Goal: Task Accomplishment & Management: Complete application form

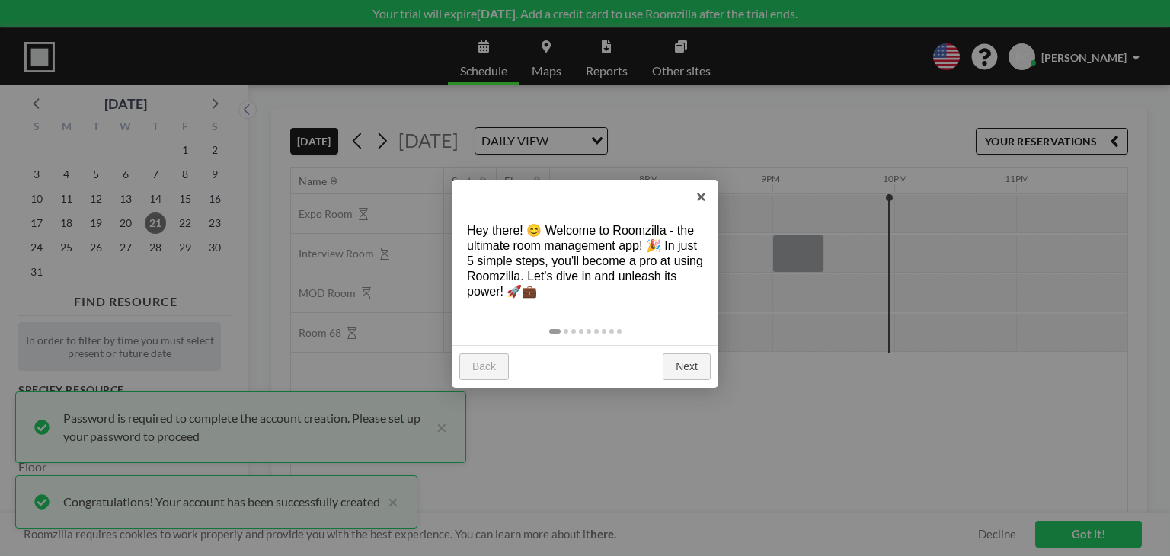
scroll to position [0, 2347]
click at [708, 199] on link "×" at bounding box center [701, 197] width 34 height 34
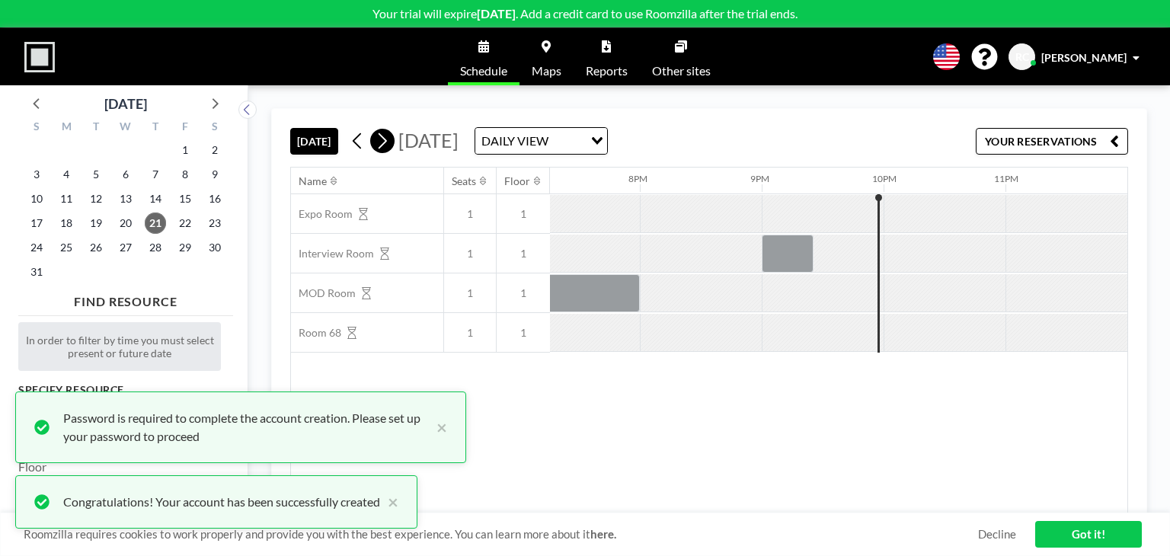
click at [379, 144] on icon at bounding box center [382, 140] width 14 height 23
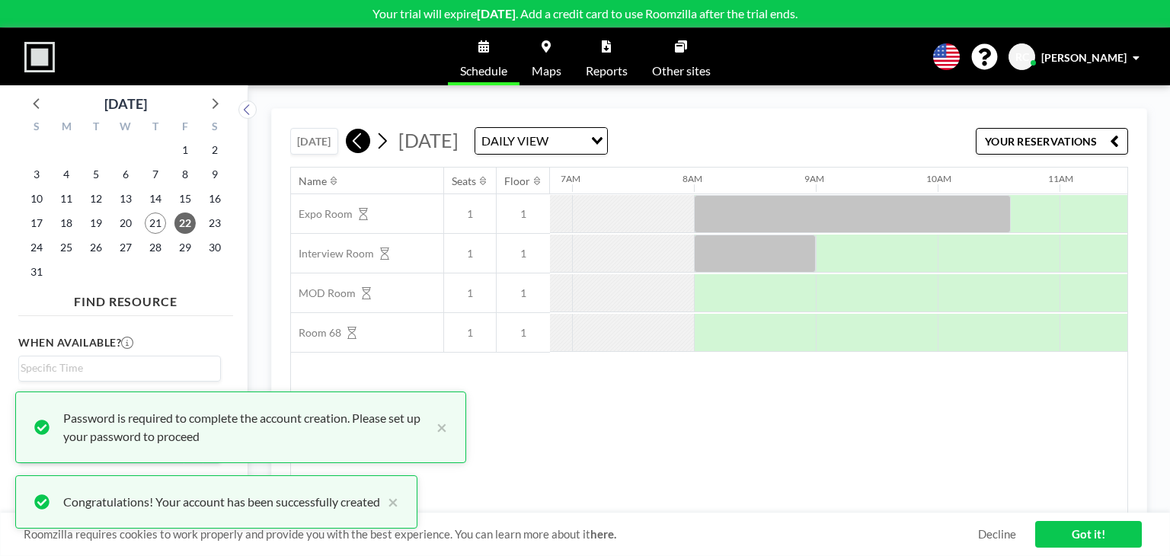
scroll to position [0, 853]
click at [359, 144] on icon at bounding box center [357, 141] width 8 height 16
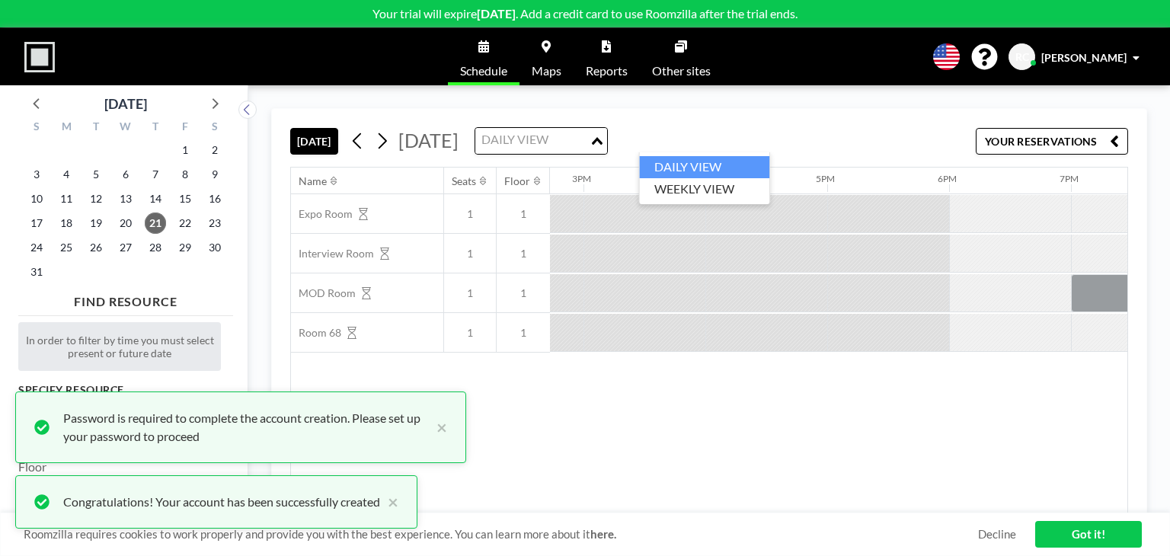
click at [589, 137] on div "DAILY VIEW" at bounding box center [532, 139] width 114 height 23
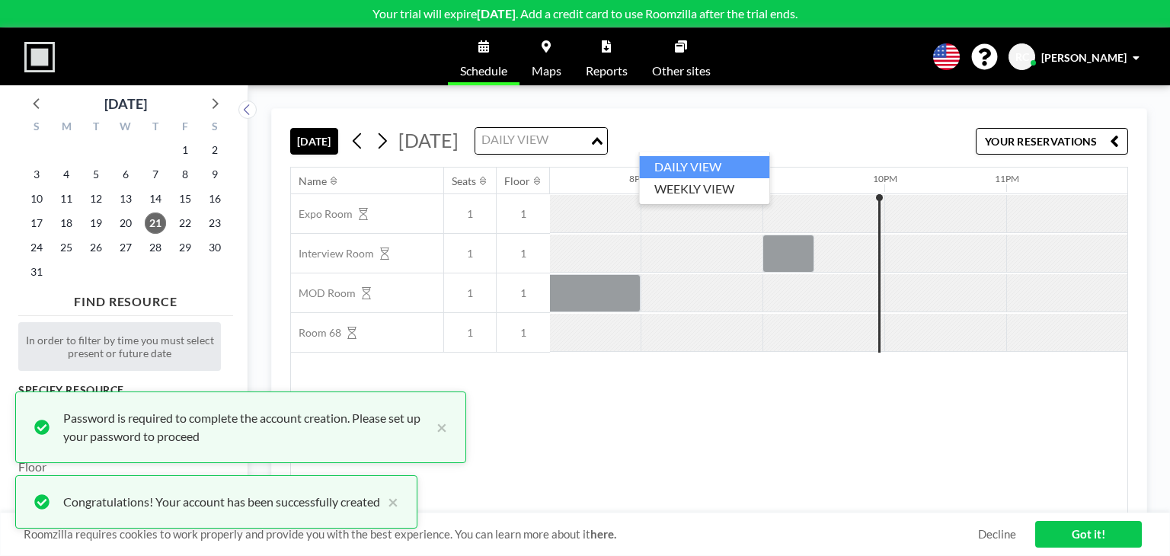
scroll to position [0, 2347]
click at [693, 187] on li "WEEKLY VIEW" at bounding box center [704, 189] width 130 height 22
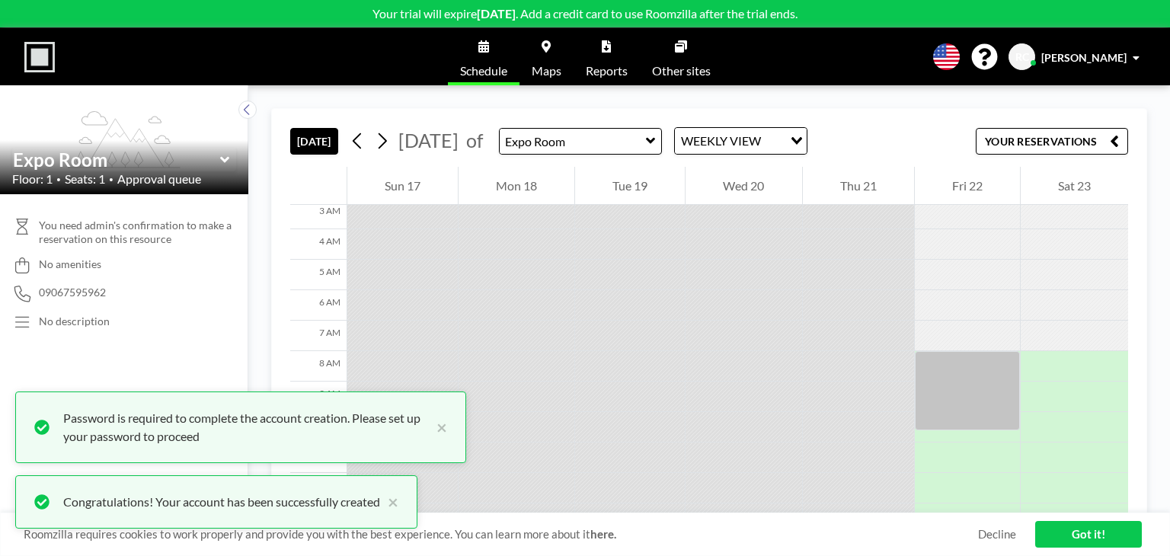
scroll to position [135, 0]
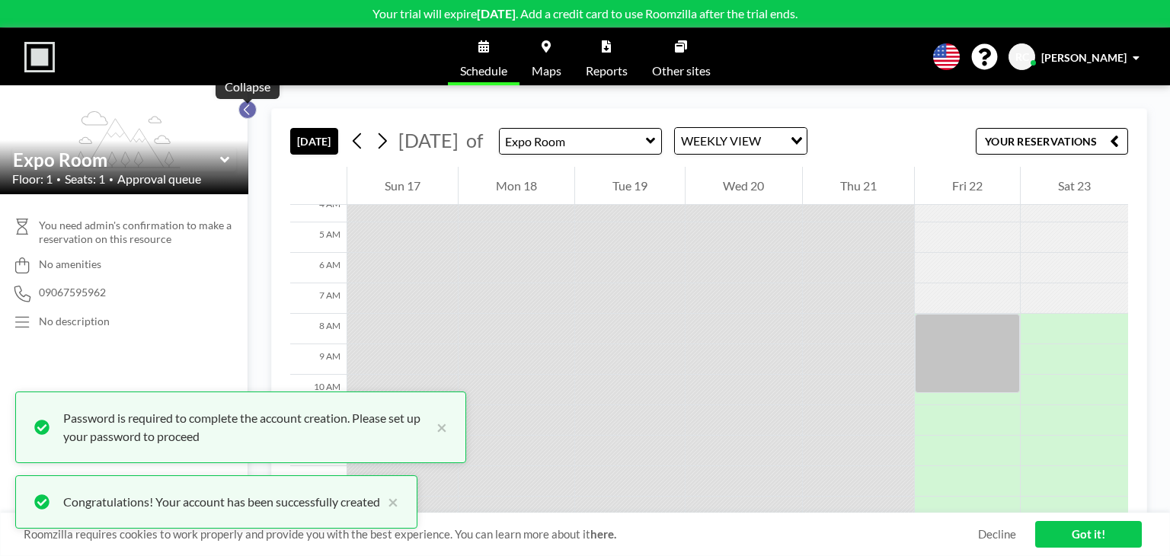
click at [250, 108] on icon at bounding box center [247, 109] width 10 height 15
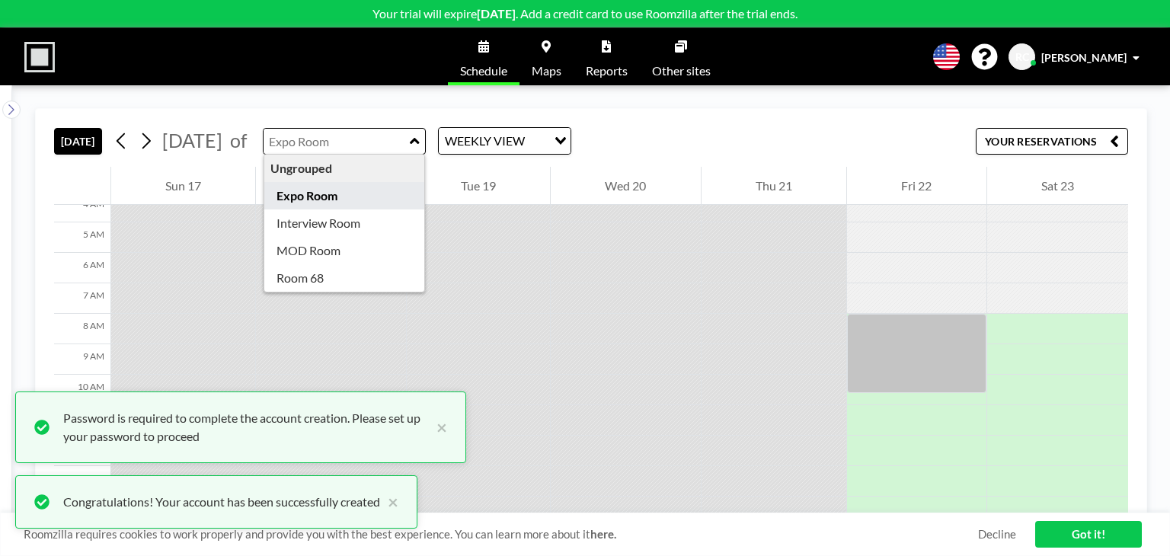
click at [361, 130] on input "text" at bounding box center [336, 141] width 146 height 25
type input "Interview Room"
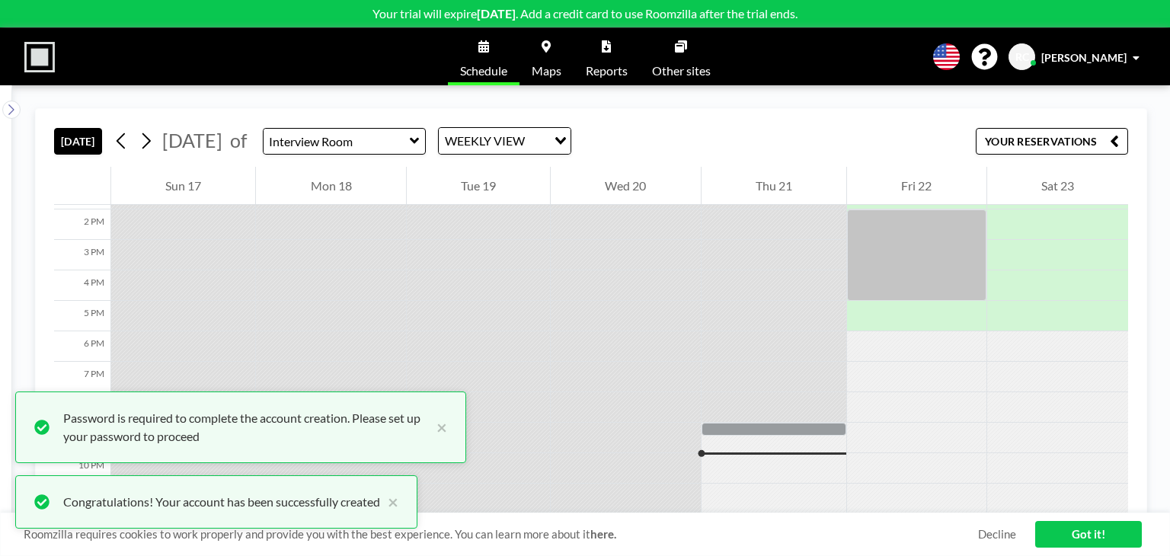
scroll to position [429, 0]
click at [541, 59] on link "Maps" at bounding box center [546, 56] width 54 height 57
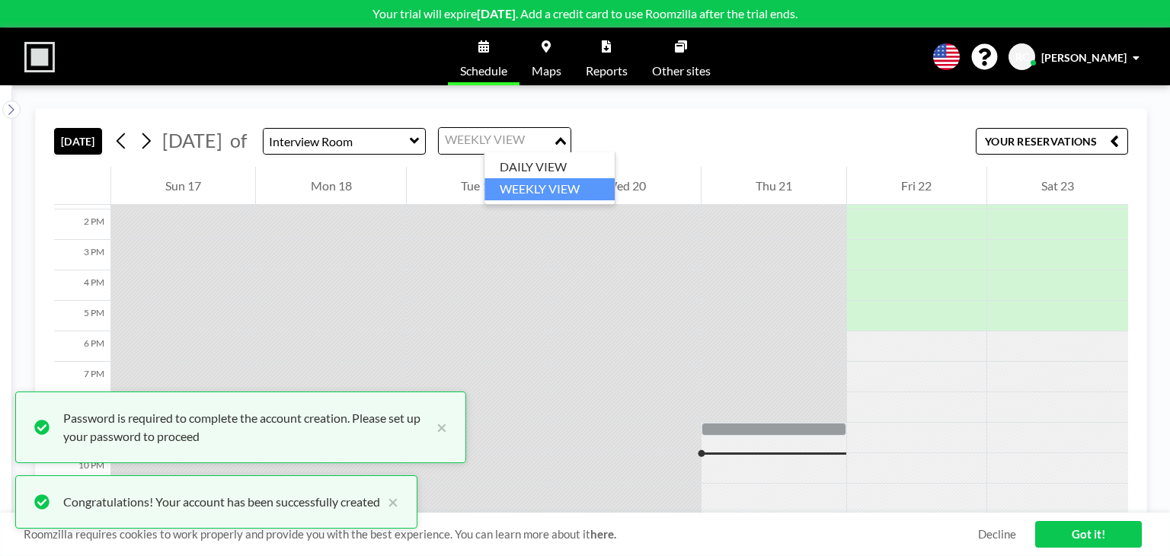
click at [548, 132] on div "WEEKLY VIEW" at bounding box center [496, 139] width 114 height 23
click at [539, 158] on li "DAILY VIEW" at bounding box center [549, 167] width 130 height 22
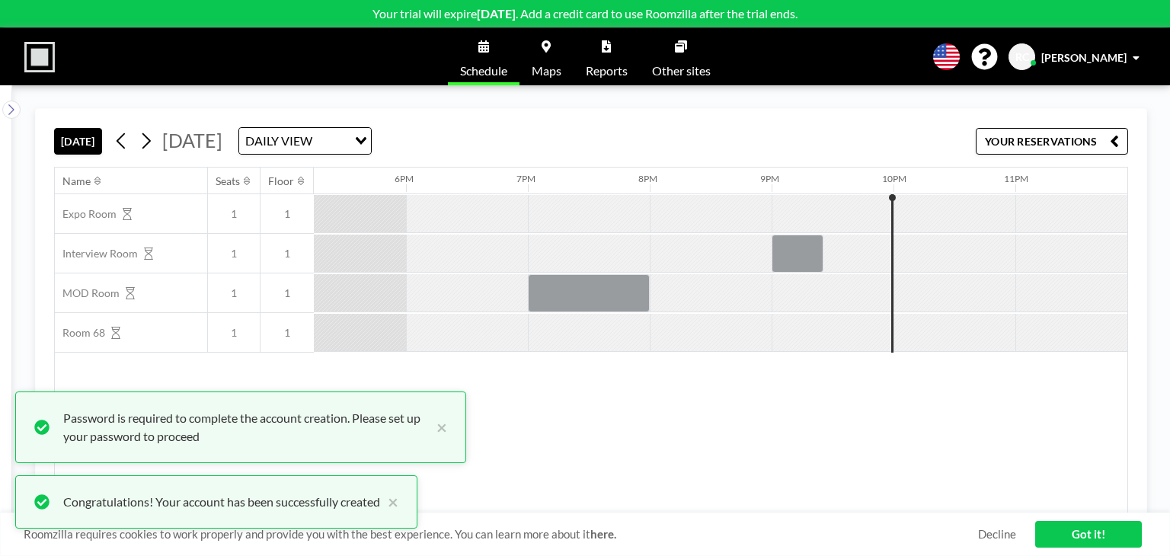
scroll to position [0, 2111]
click at [1098, 541] on link "Got it!" at bounding box center [1088, 534] width 107 height 27
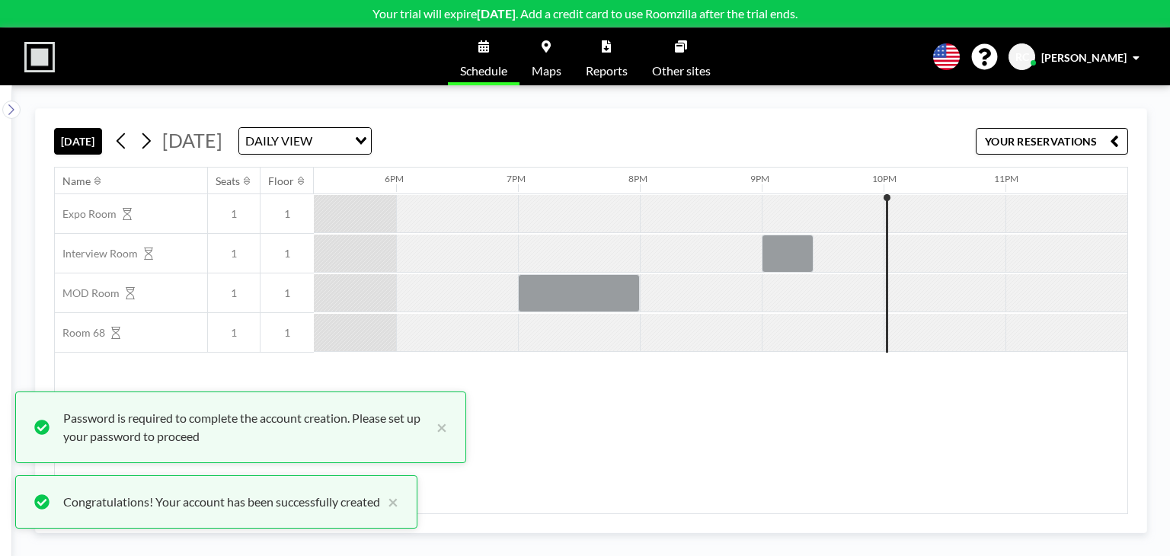
click at [159, 135] on div "[DATE] DAILY VIEW Loading..." at bounding box center [241, 140] width 262 height 27
click at [148, 138] on icon at bounding box center [146, 140] width 14 height 23
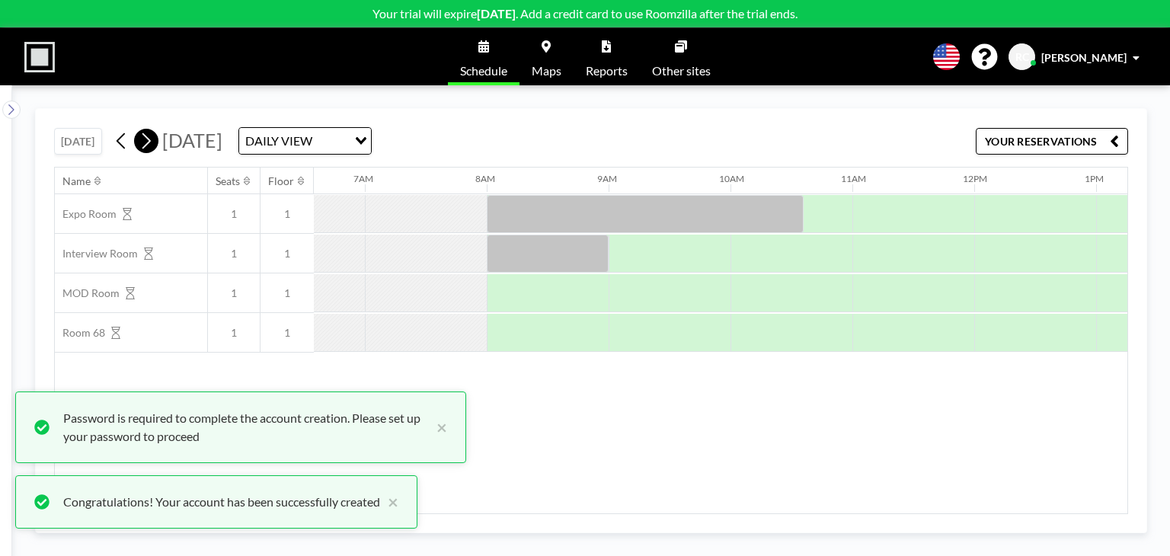
scroll to position [0, 853]
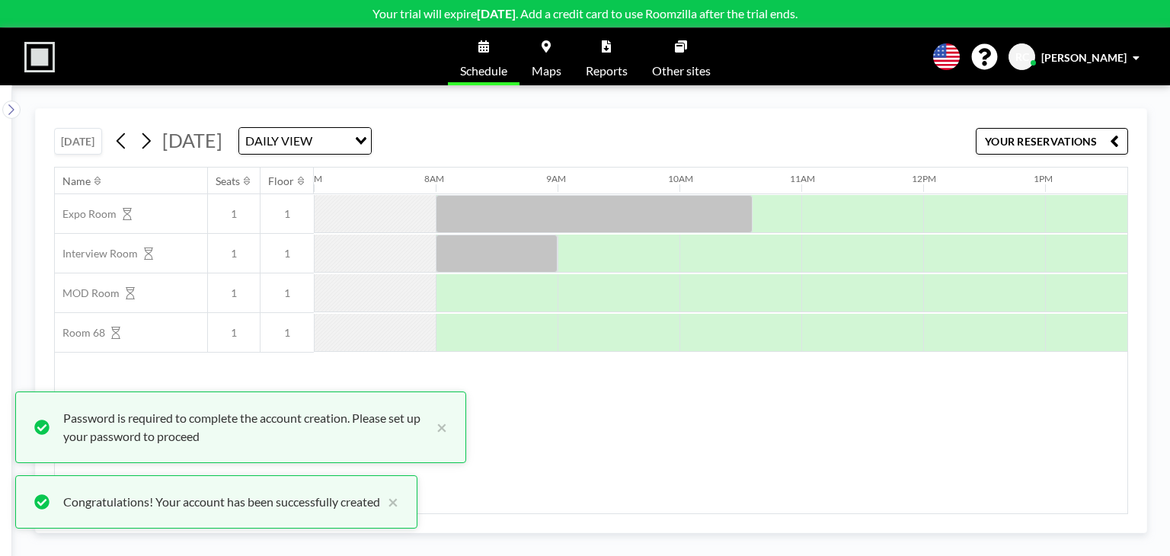
click at [34, 68] on img at bounding box center [39, 57] width 30 height 30
click at [551, 37] on link "Maps" at bounding box center [546, 56] width 54 height 57
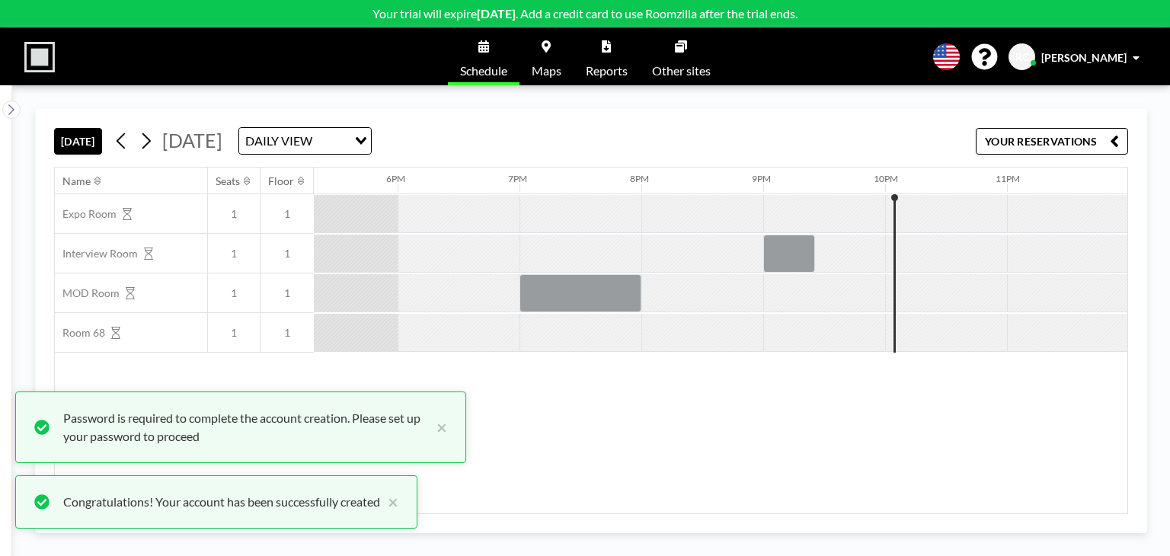
scroll to position [0, 2111]
click at [445, 436] on button "×" at bounding box center [438, 427] width 18 height 37
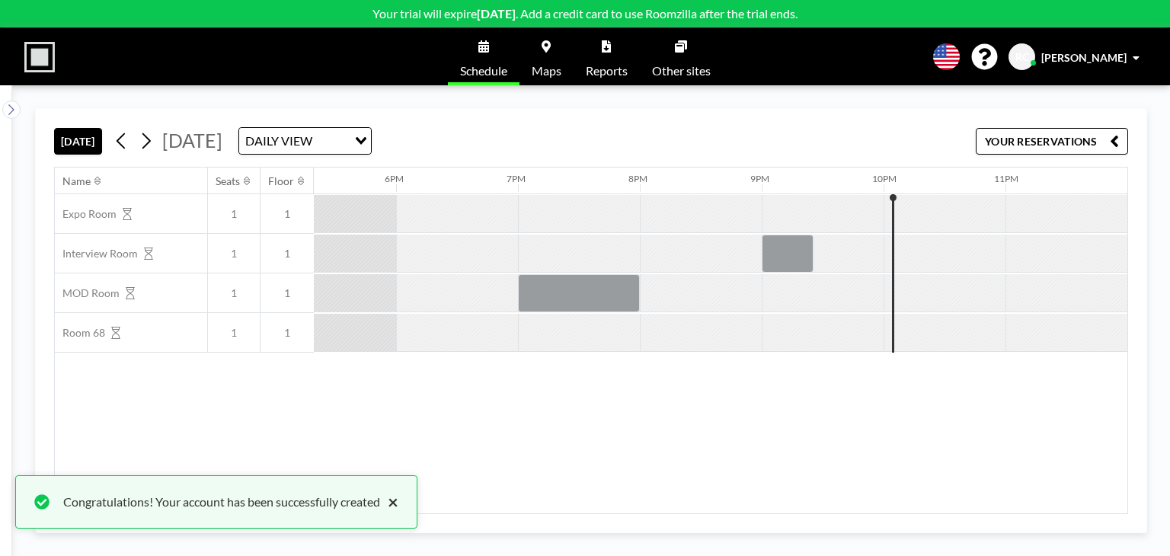
click at [398, 505] on button "×" at bounding box center [389, 502] width 18 height 18
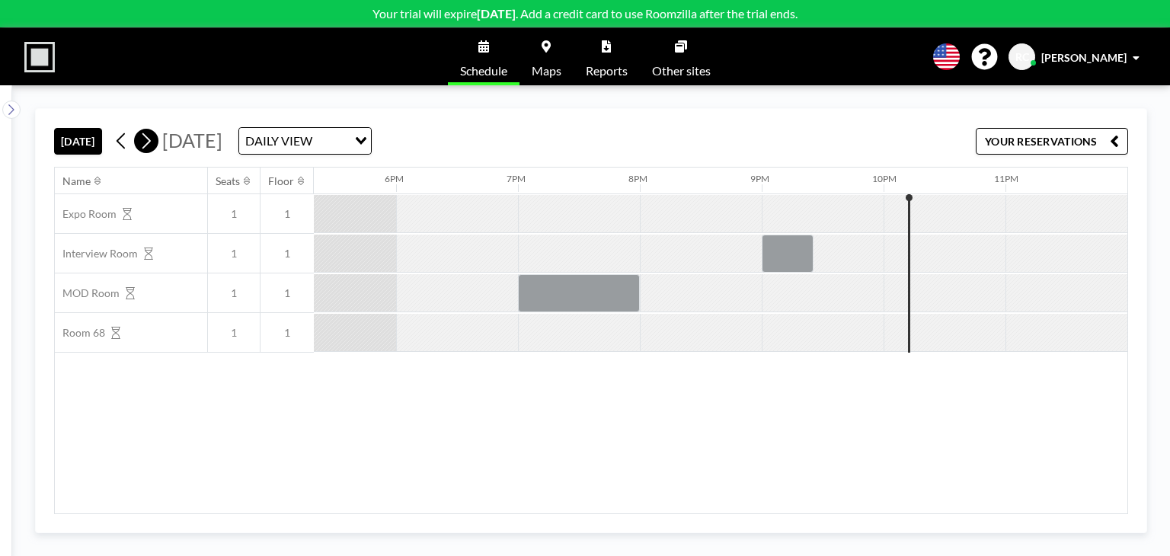
click at [145, 141] on icon at bounding box center [146, 140] width 14 height 23
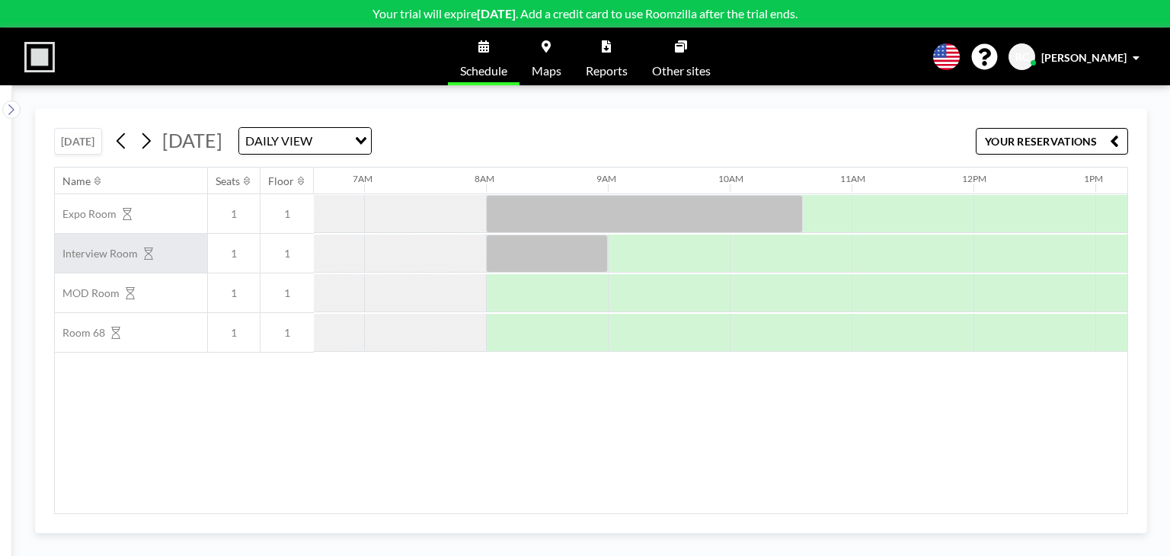
scroll to position [0, 853]
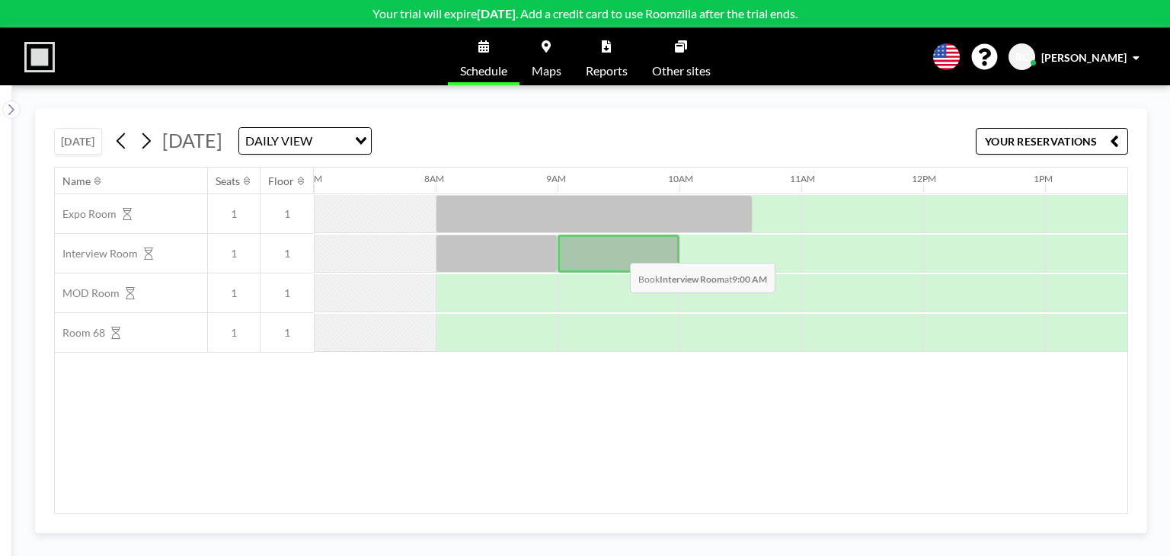
click at [618, 251] on div at bounding box center [618, 254] width 122 height 38
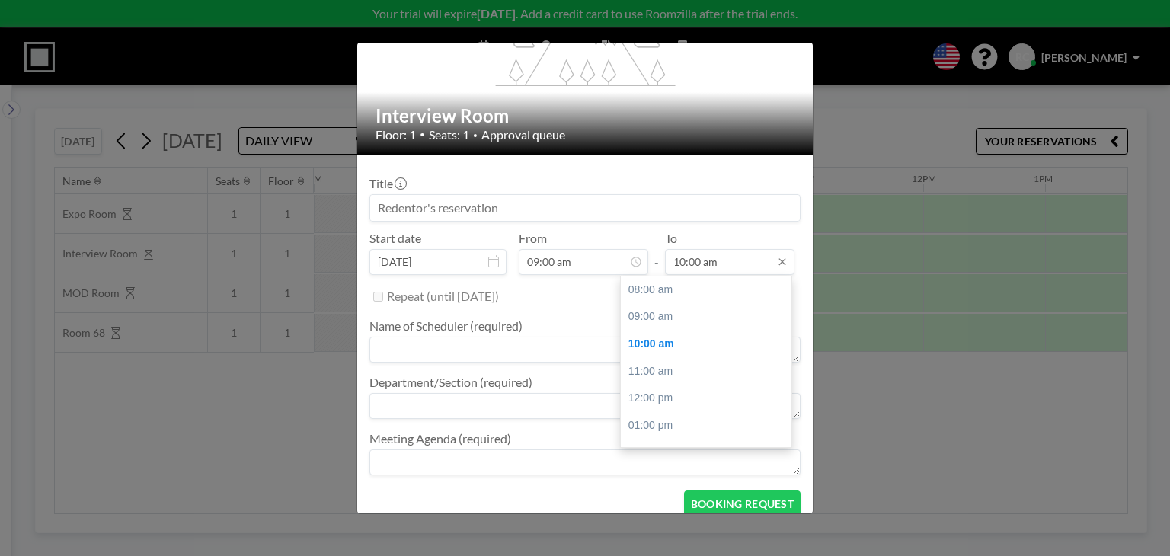
scroll to position [54, 0]
click at [739, 269] on input "10:00 am" at bounding box center [729, 262] width 129 height 26
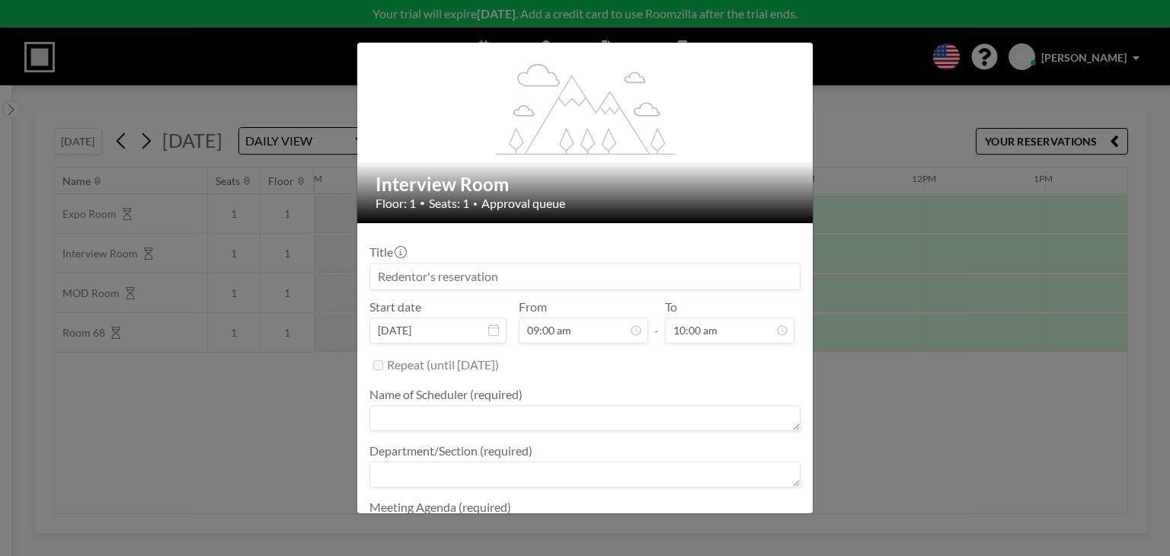
scroll to position [0, 0]
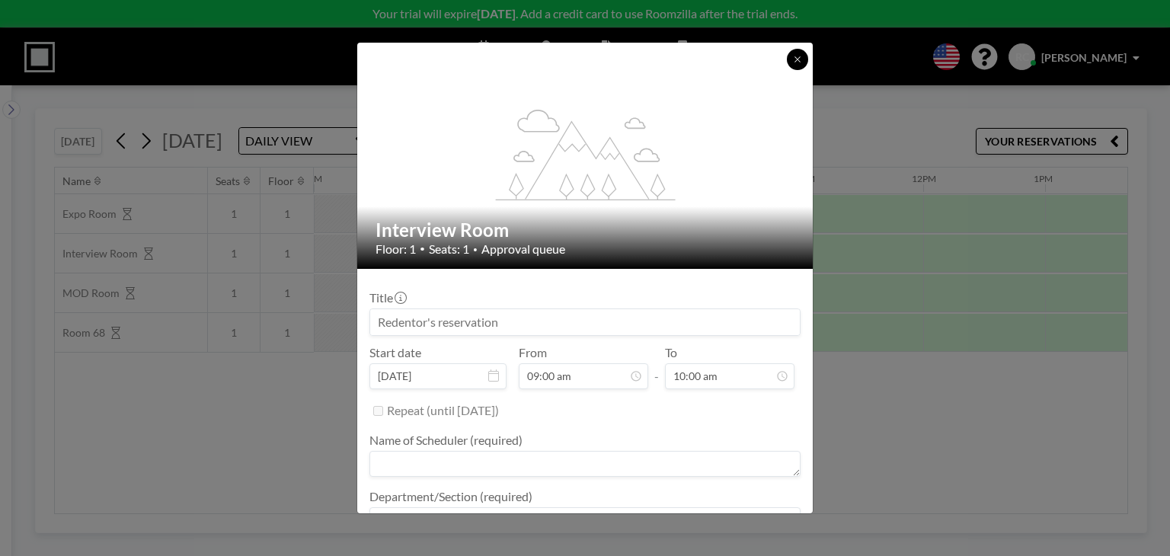
click at [792, 64] on button at bounding box center [797, 59] width 21 height 21
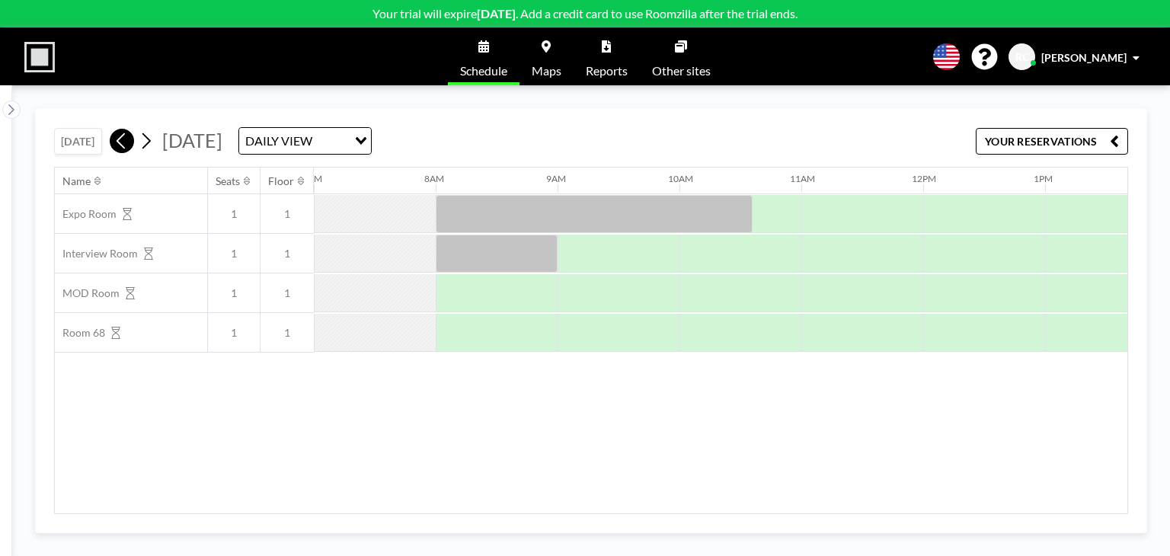
click at [129, 149] on icon at bounding box center [121, 140] width 14 height 23
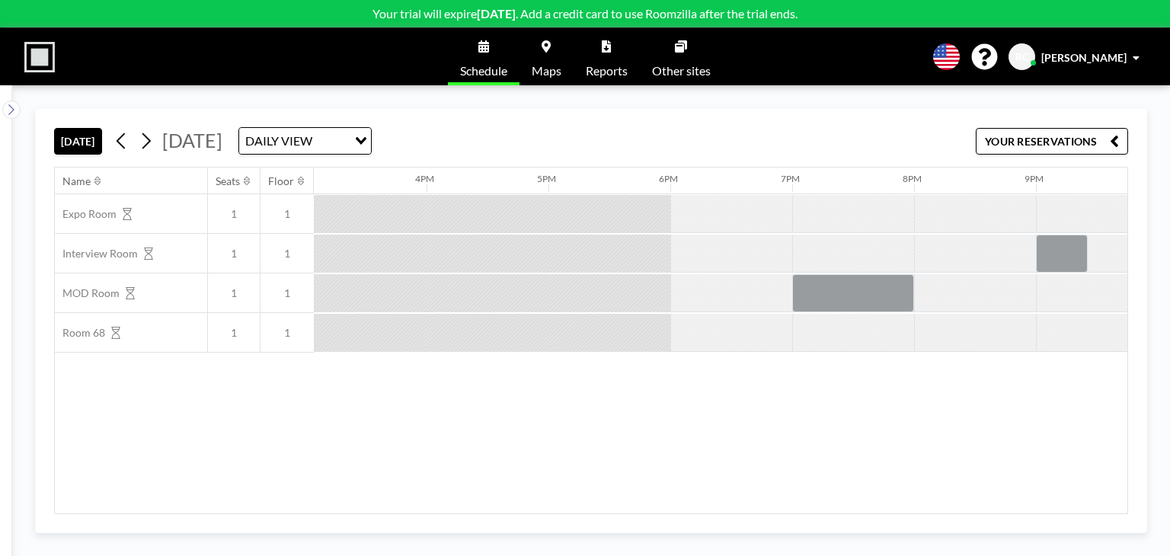
scroll to position [0, 2111]
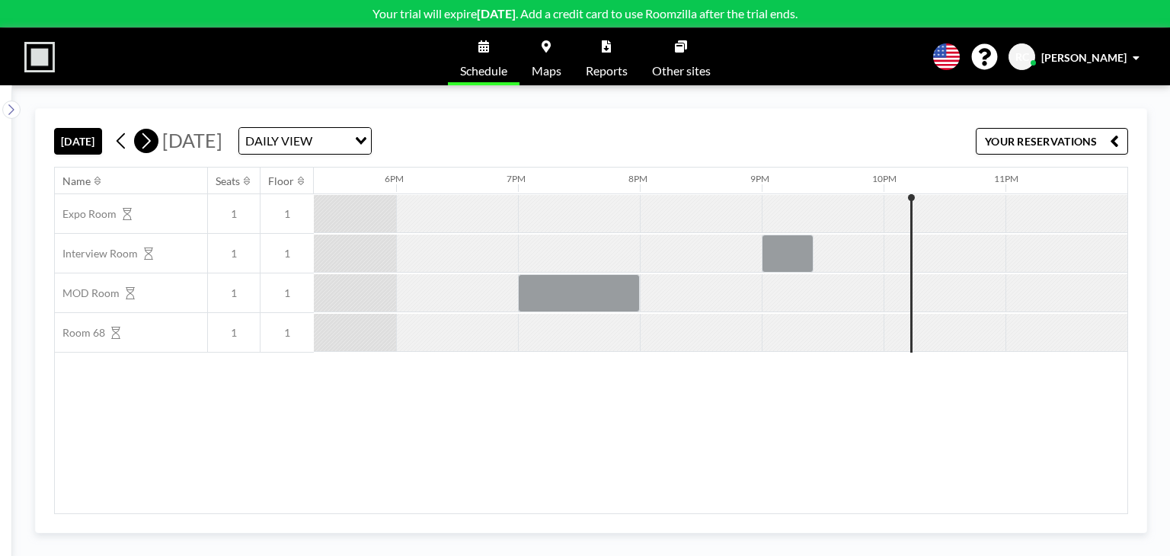
click at [153, 144] on icon at bounding box center [146, 140] width 14 height 23
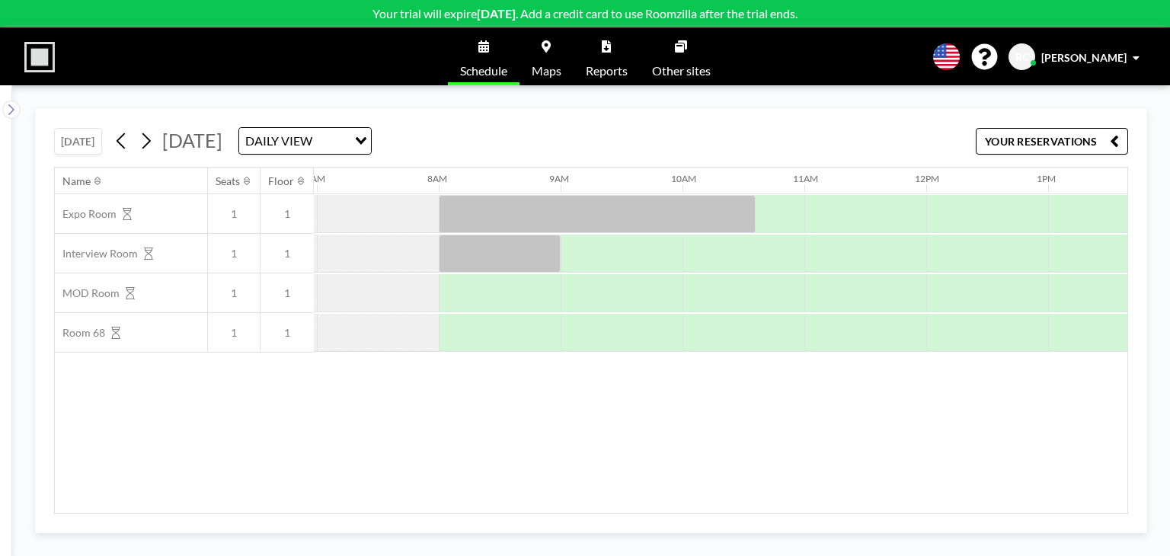
scroll to position [0, 853]
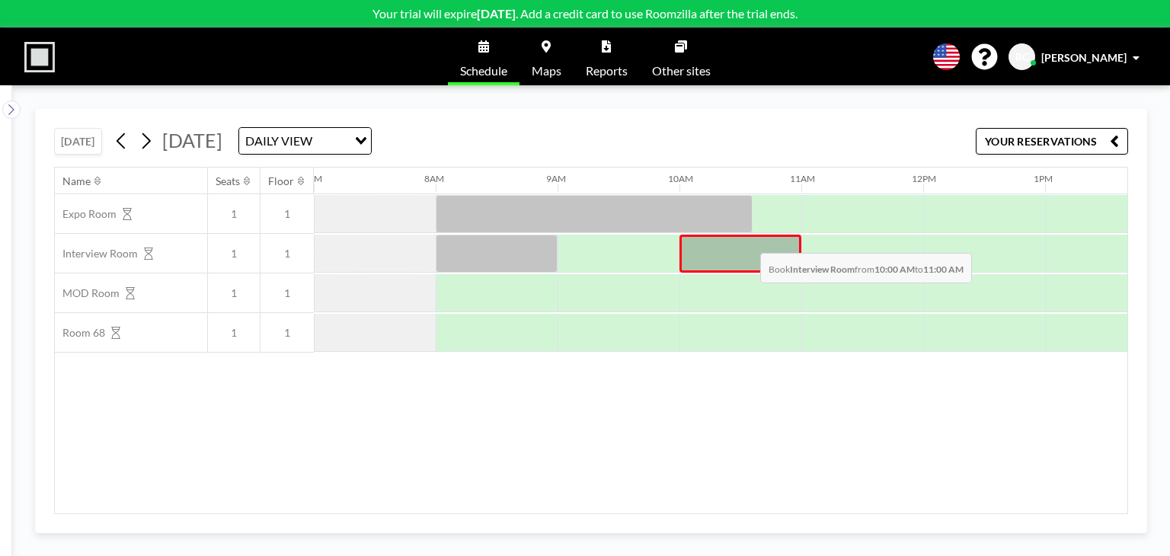
click at [748, 241] on div at bounding box center [740, 254] width 122 height 38
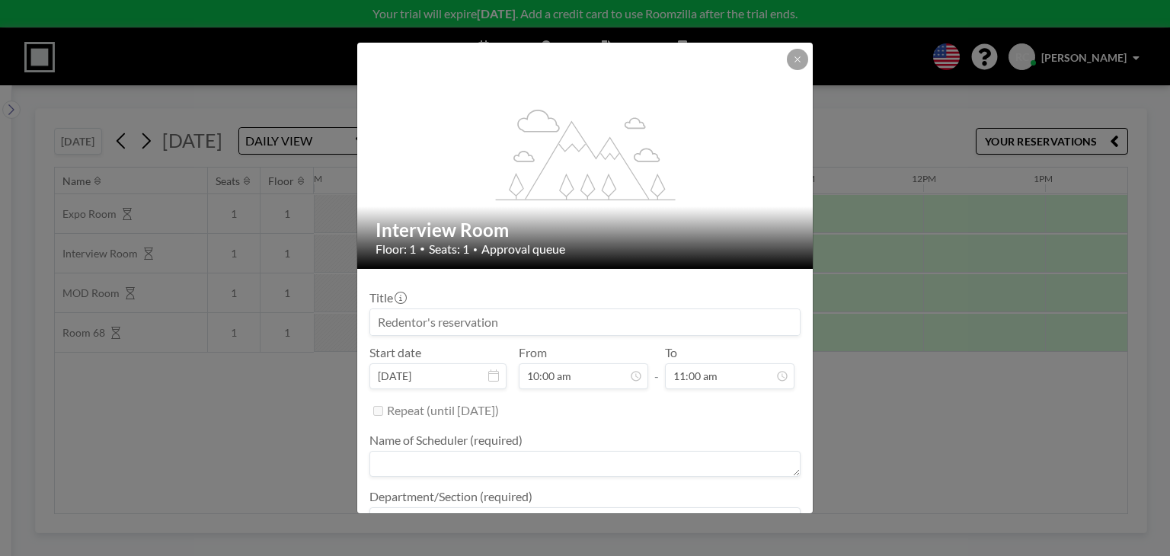
scroll to position [81, 0]
click at [800, 53] on button at bounding box center [797, 59] width 21 height 21
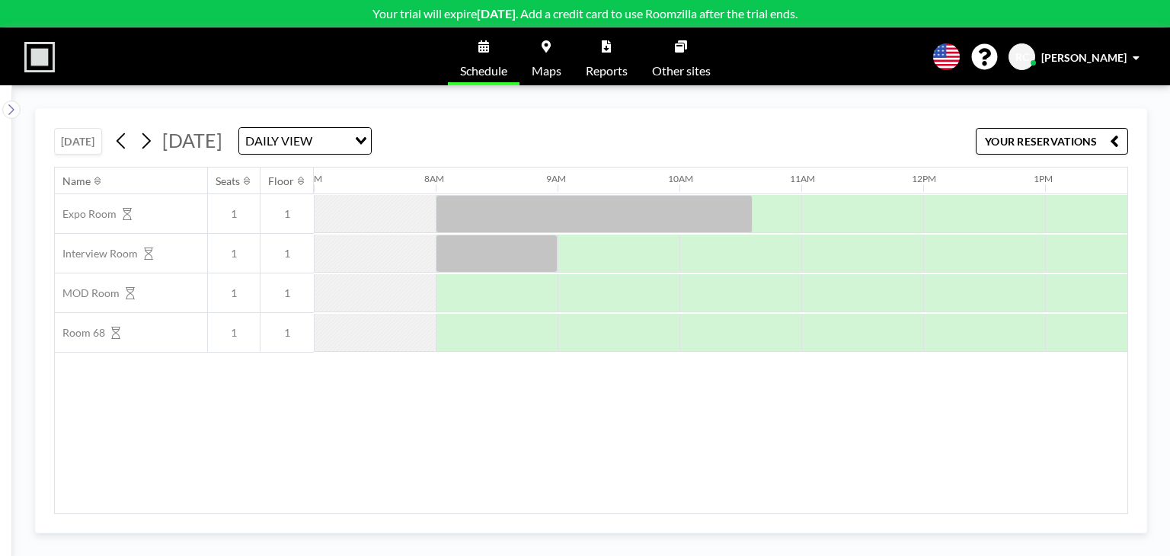
click at [1105, 59] on span "[PERSON_NAME]" at bounding box center [1083, 57] width 85 height 13
click at [1087, 46] on div "RC Redentor Carreos" at bounding box center [1076, 56] width 137 height 27
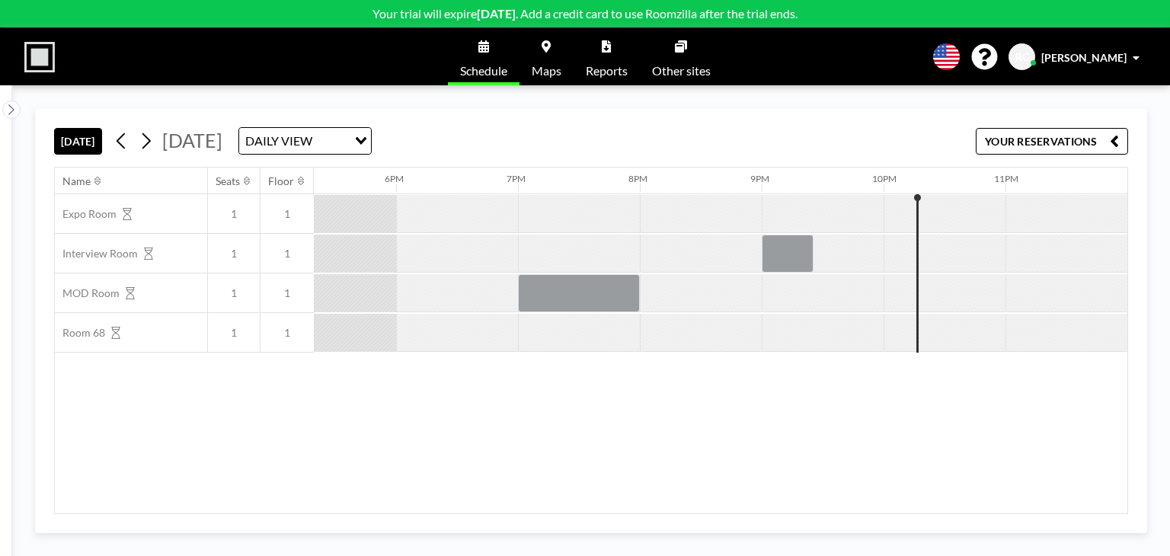
scroll to position [0, 2111]
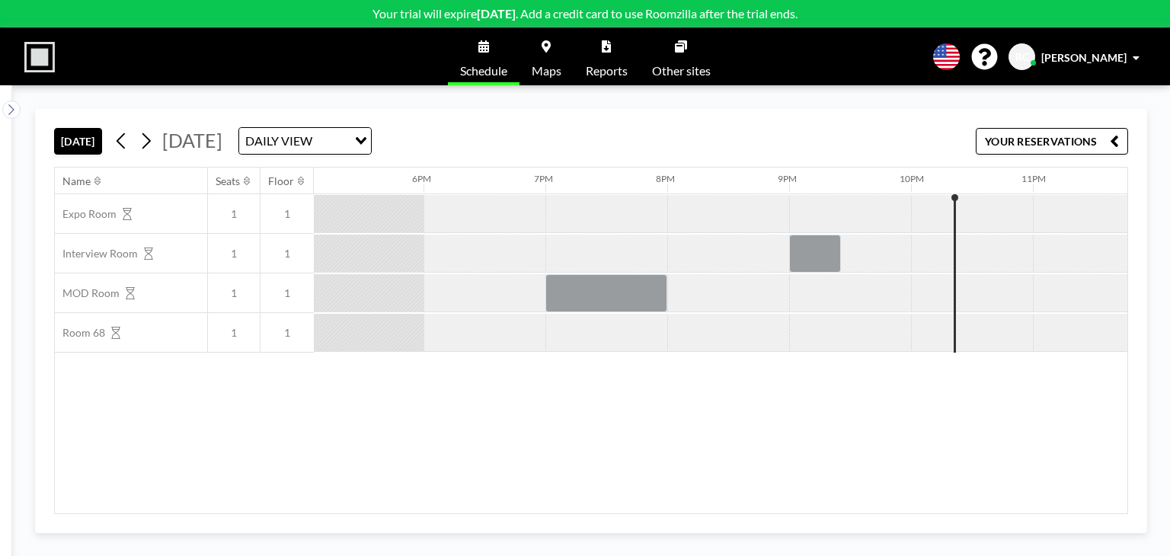
scroll to position [0, 2111]
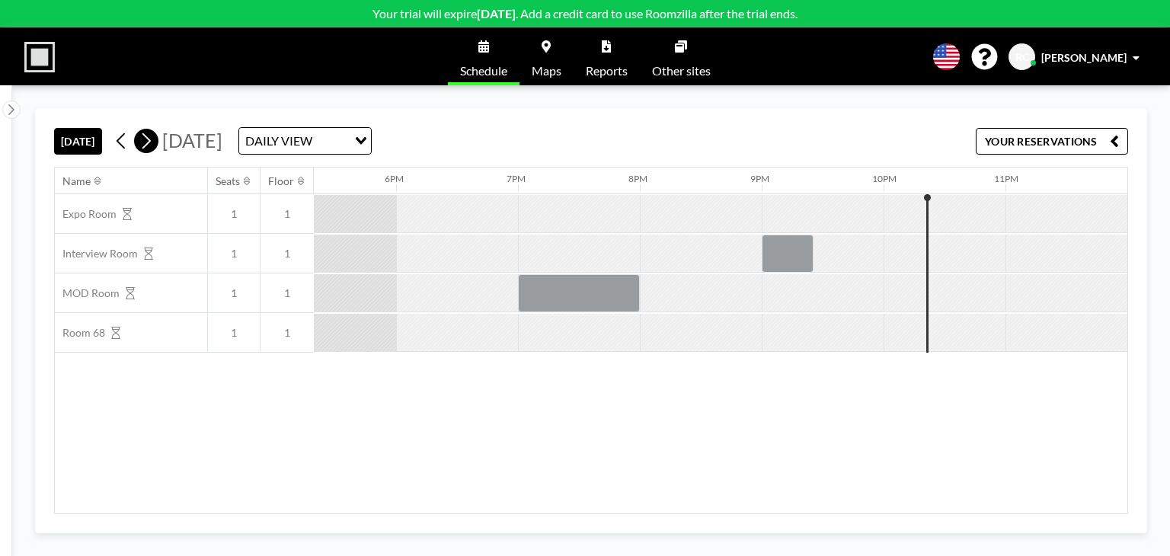
click at [146, 132] on icon at bounding box center [146, 140] width 14 height 23
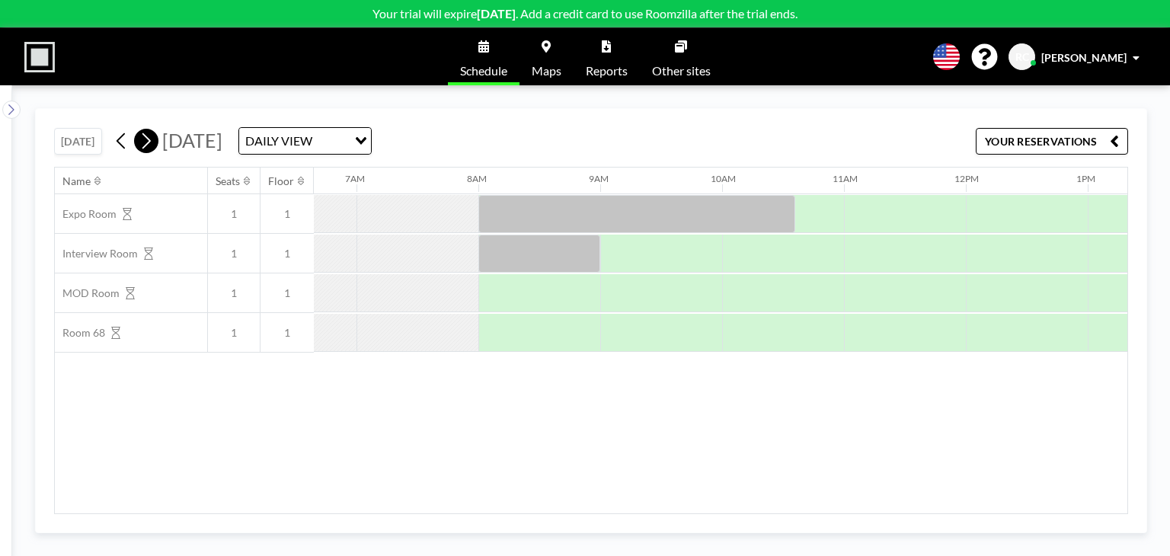
scroll to position [0, 853]
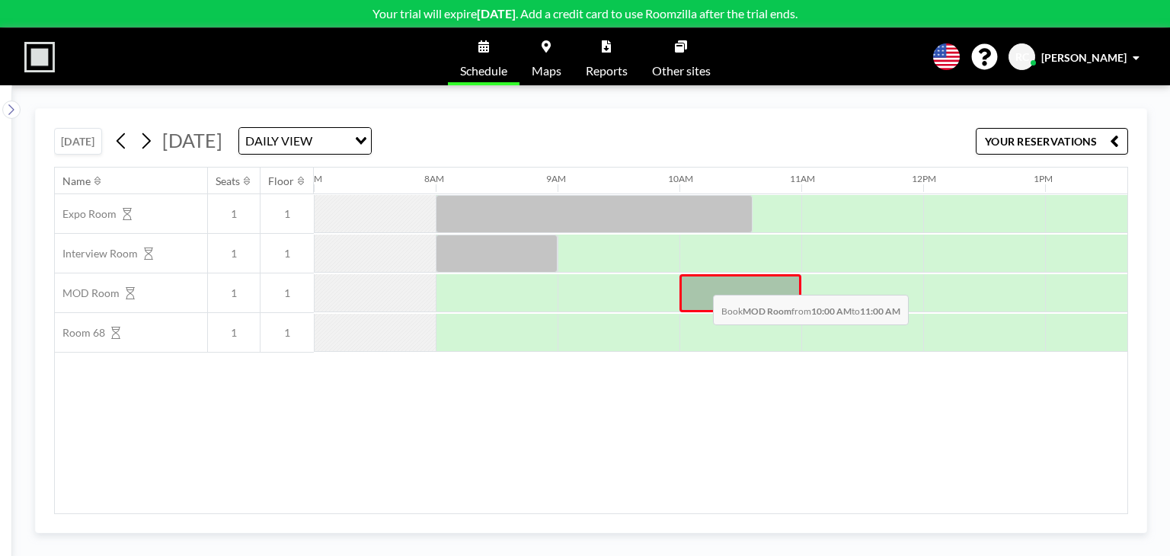
click at [701, 283] on div at bounding box center [740, 293] width 122 height 38
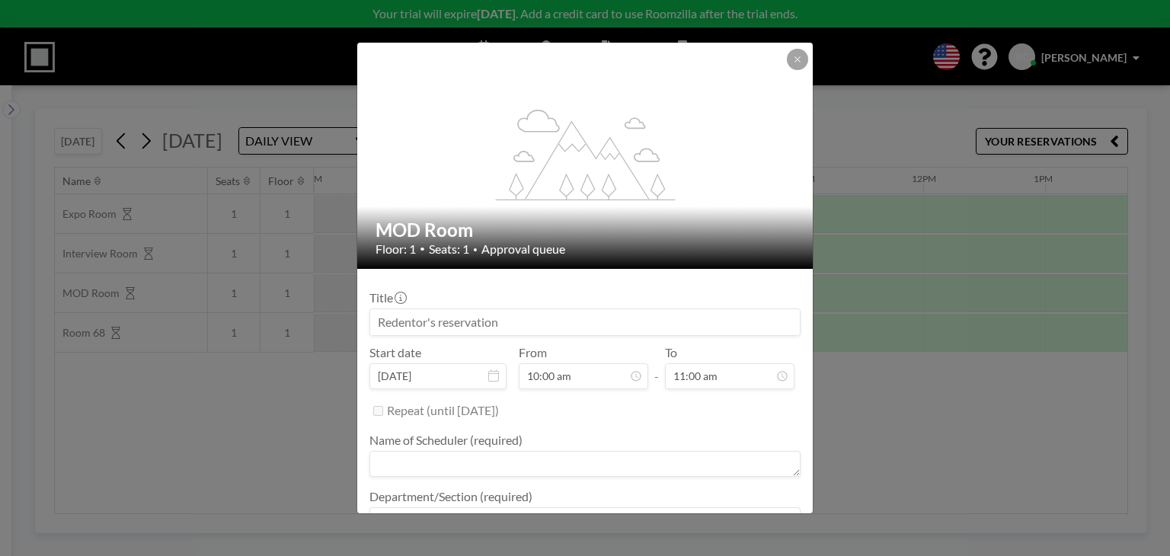
click at [476, 325] on input at bounding box center [584, 322] width 429 height 26
type input "IE"
click at [488, 453] on textarea at bounding box center [584, 464] width 431 height 26
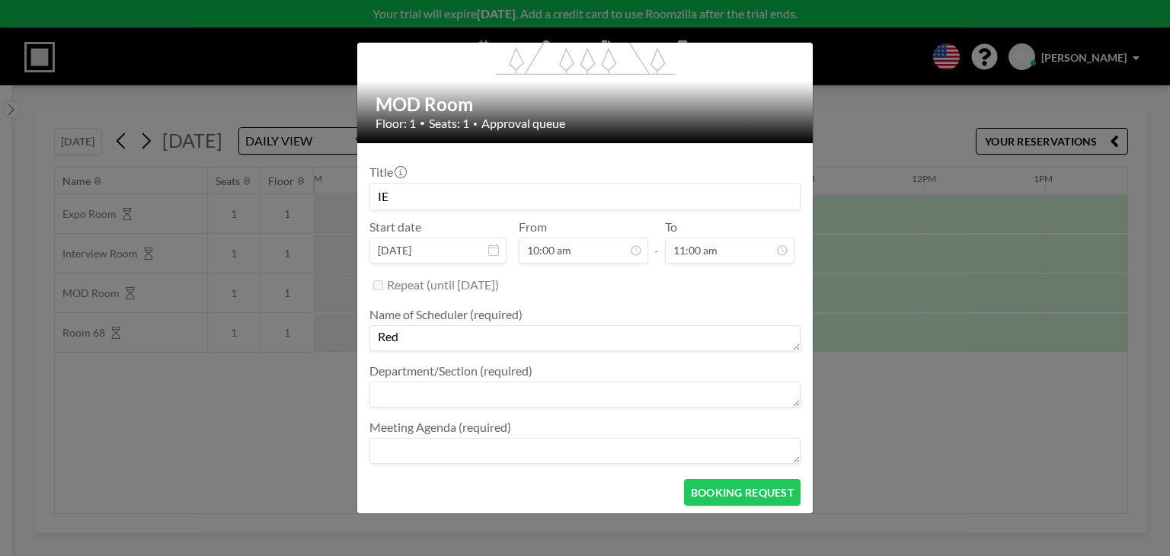
scroll to position [128, 0]
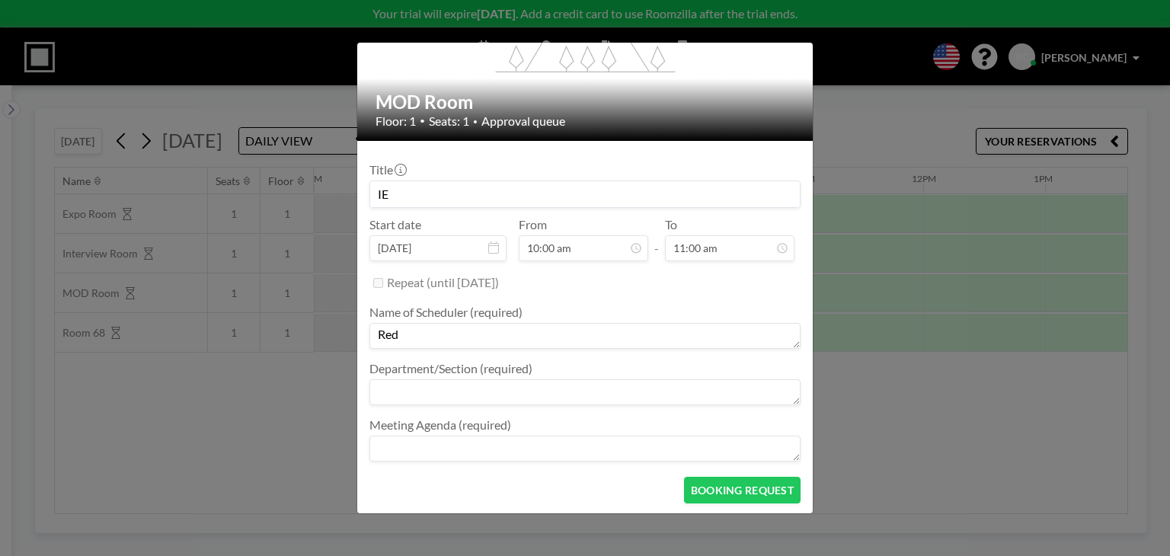
type textarea "Red"
click at [672, 384] on textarea at bounding box center [584, 392] width 431 height 26
type textarea "R"
type textarea "IE"
type textarea "Weekly Meeting"
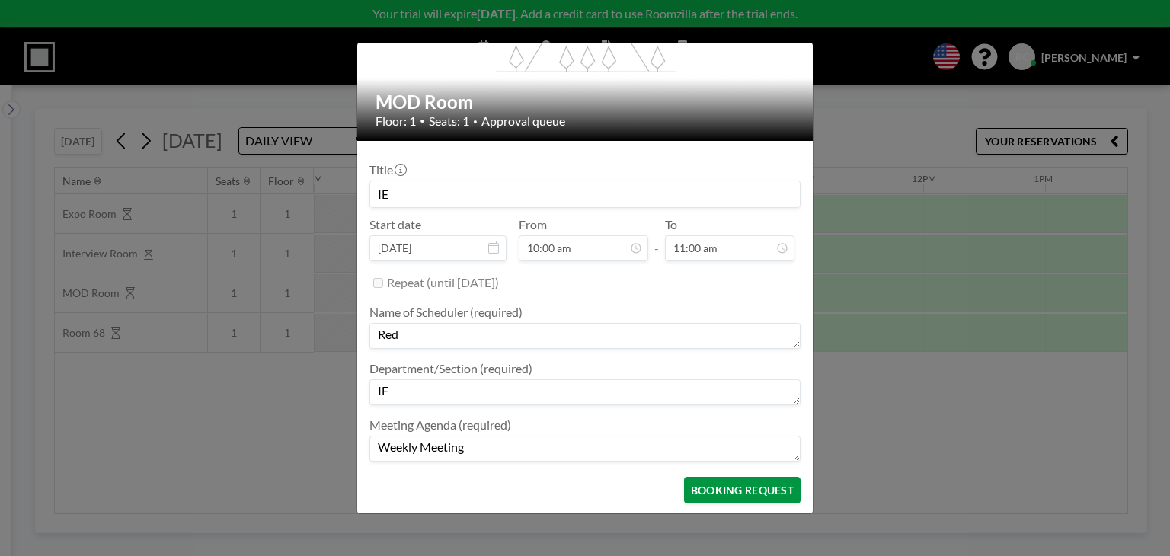
click at [733, 482] on button "BOOKING REQUEST" at bounding box center [742, 490] width 117 height 27
